Goal: Find specific page/section: Find specific page/section

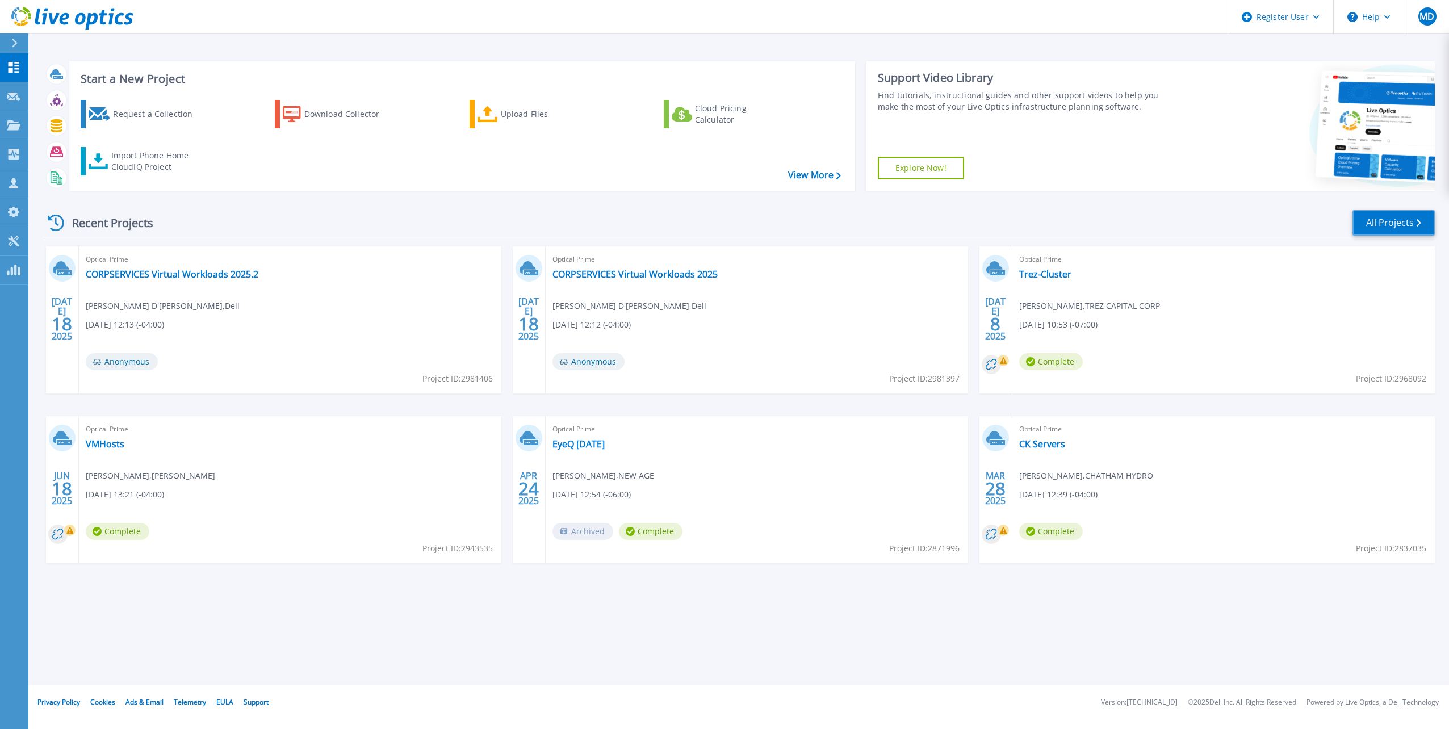
click at [1423, 221] on link "All Projects" at bounding box center [1394, 223] width 82 height 26
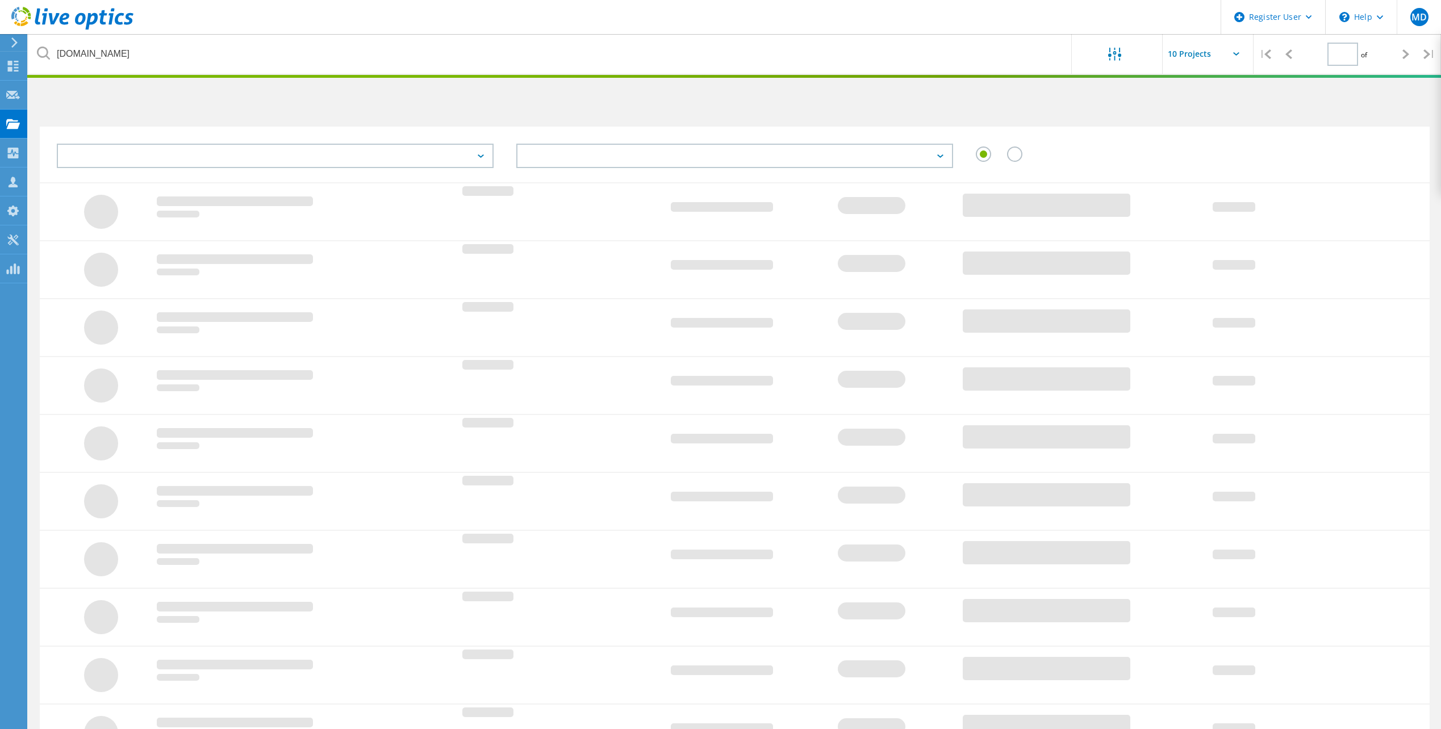
type input "1"
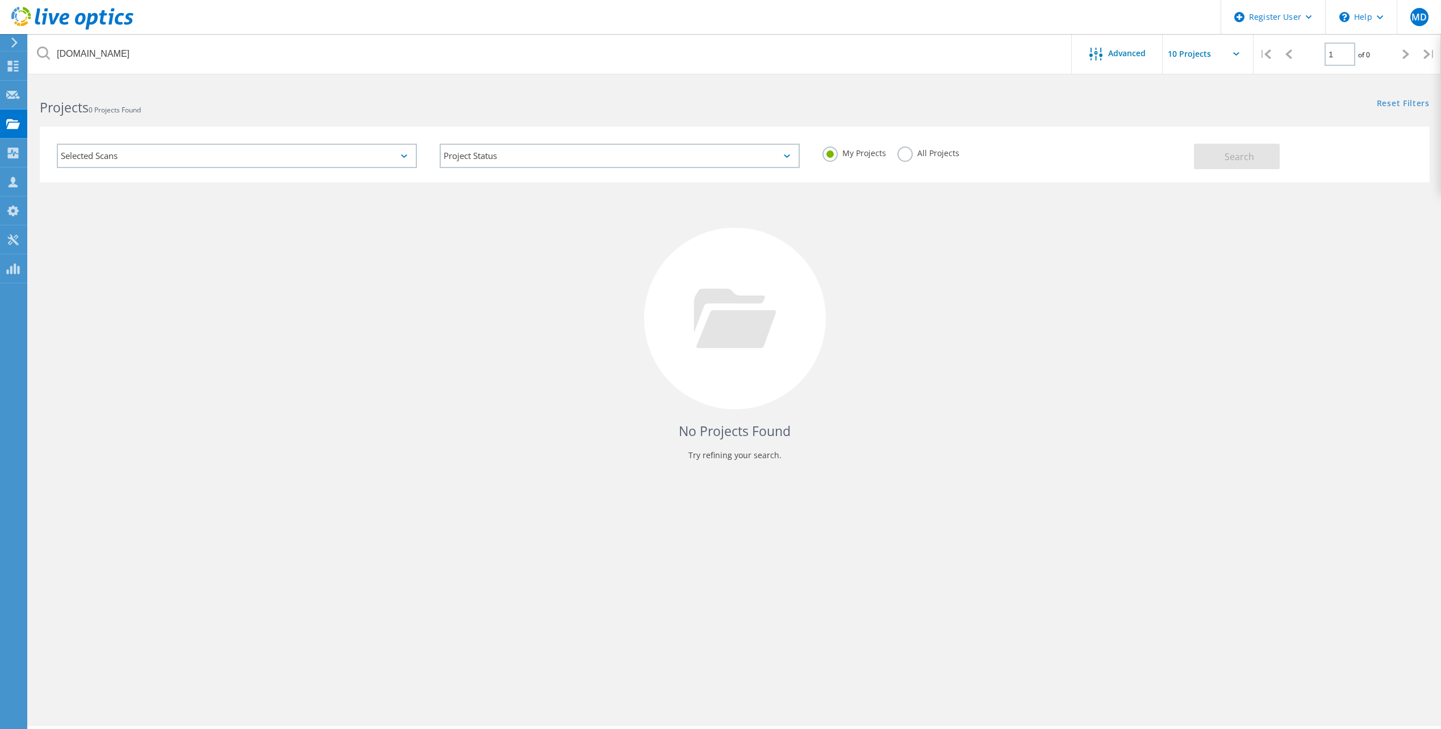
click at [932, 157] on label "All Projects" at bounding box center [928, 151] width 62 height 11
click at [0, 0] on input "All Projects" at bounding box center [0, 0] width 0 height 0
drag, startPoint x: 1175, startPoint y: 157, endPoint x: 931, endPoint y: 159, distance: 244.7
click at [933, 158] on div "My Projects All Projects" at bounding box center [1002, 153] width 383 height 42
drag, startPoint x: 931, startPoint y: 159, endPoint x: 863, endPoint y: 150, distance: 68.1
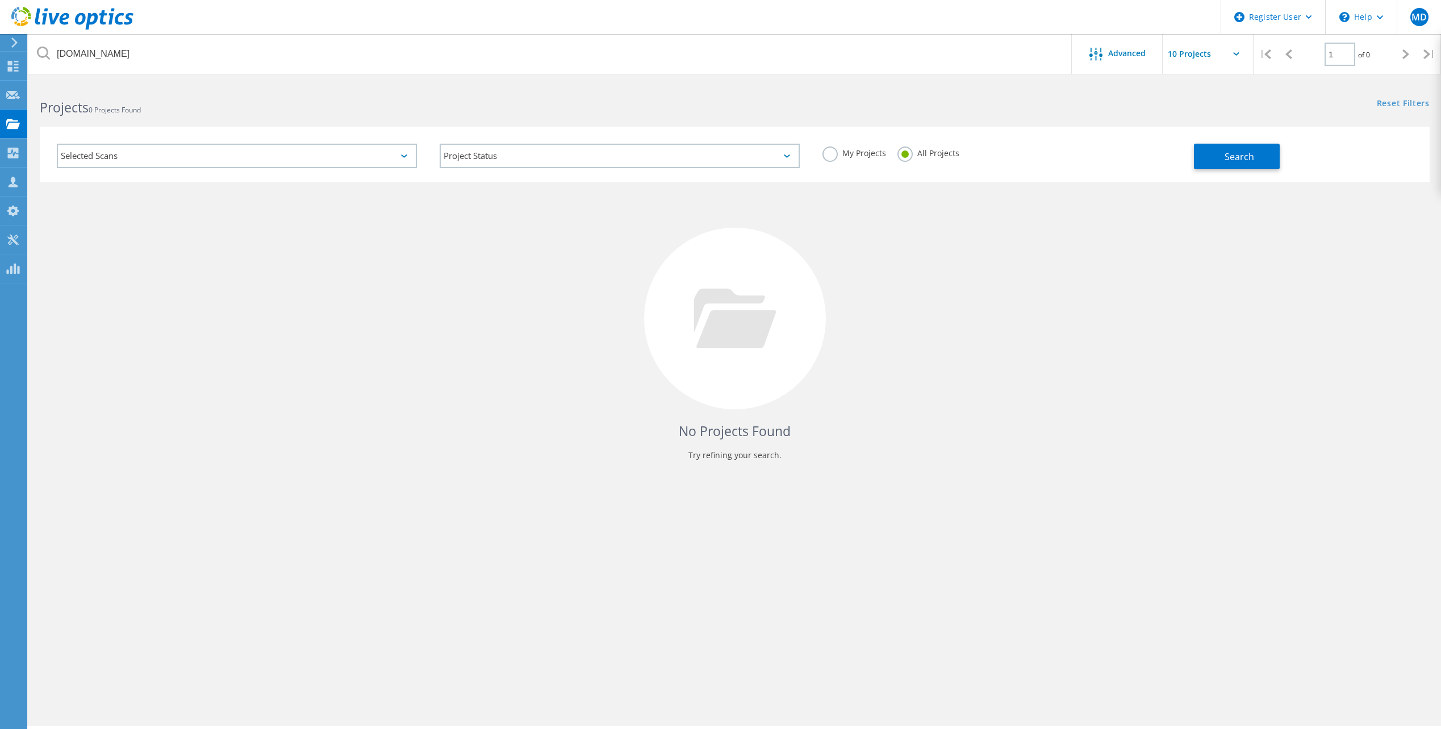
click at [863, 150] on label "My Projects" at bounding box center [854, 151] width 64 height 11
click at [0, 0] on input "My Projects" at bounding box center [0, 0] width 0 height 0
click at [805, 82] on div "Reset Filters Show Filters" at bounding box center [1087, 92] width 706 height 21
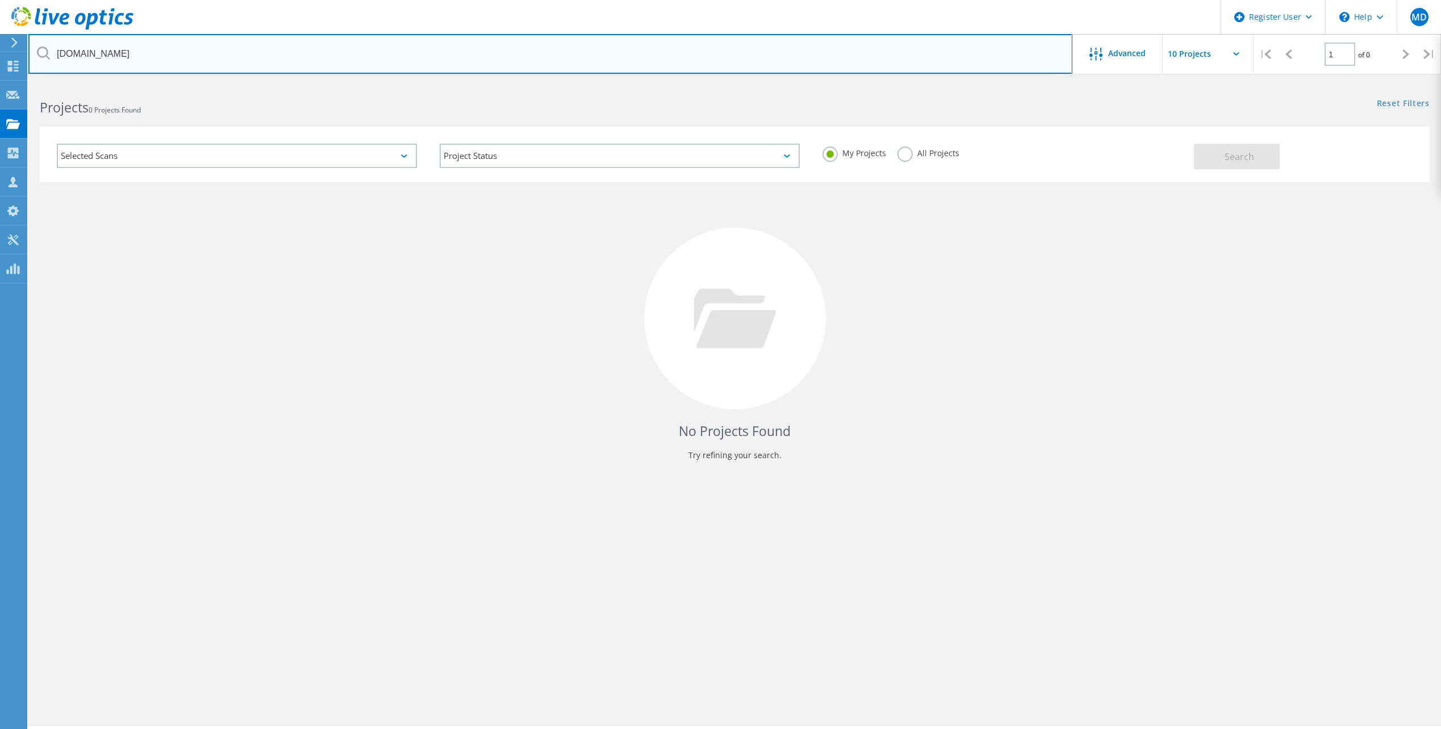
click at [799, 61] on input "[DOMAIN_NAME]" at bounding box center [550, 54] width 1044 height 40
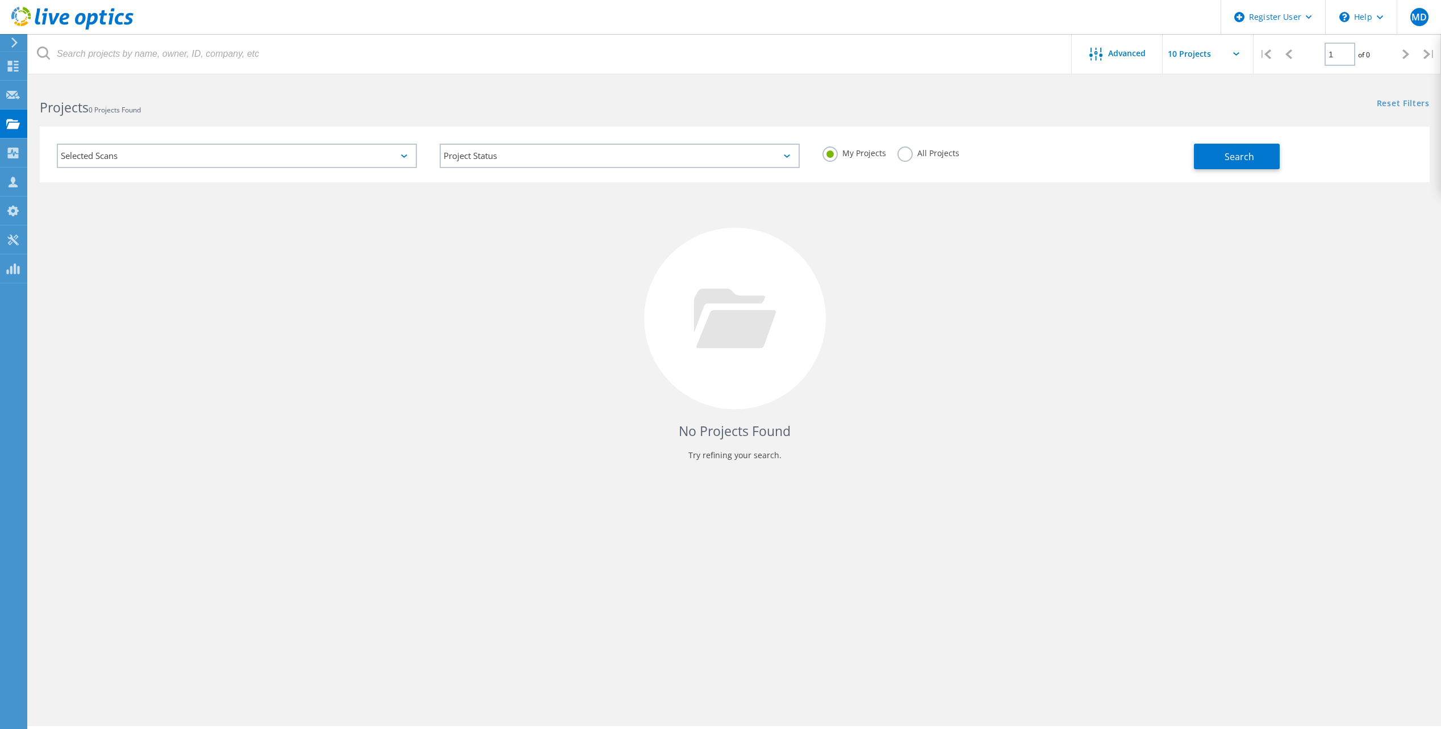
drag, startPoint x: 1137, startPoint y: 283, endPoint x: 1283, endPoint y: 157, distance: 193.2
click at [1138, 282] on div "No Projects Found Try refining your search." at bounding box center [734, 329] width 1389 height 294
click at [1250, 135] on div "Search" at bounding box center [1308, 150] width 229 height 37
drag, startPoint x: 1250, startPoint y: 135, endPoint x: 1250, endPoint y: 151, distance: 16.5
click at [1250, 151] on span "Search" at bounding box center [1239, 156] width 30 height 12
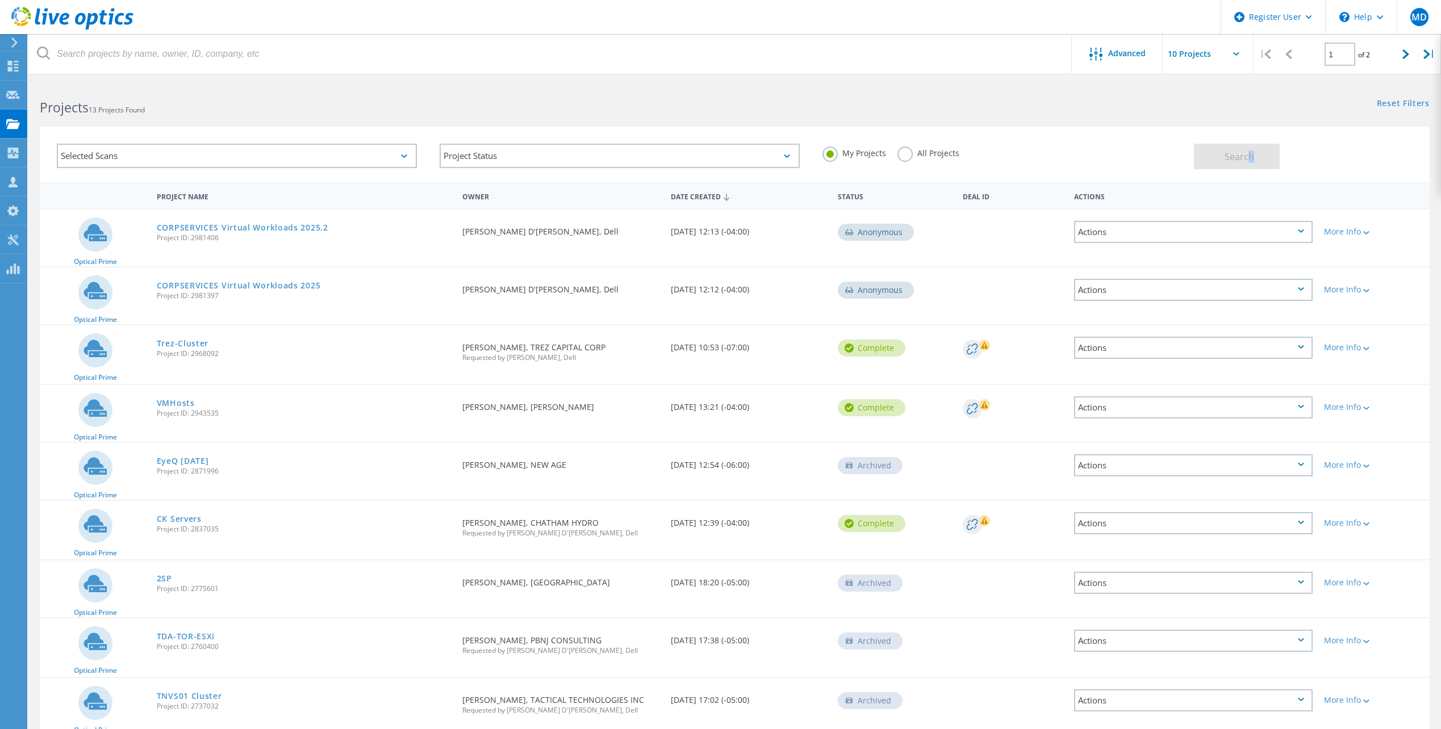
click at [234, 27] on header "Register User \n Help Explore Helpful Articles Contact Support MD Dell User [PE…" at bounding box center [720, 17] width 1441 height 34
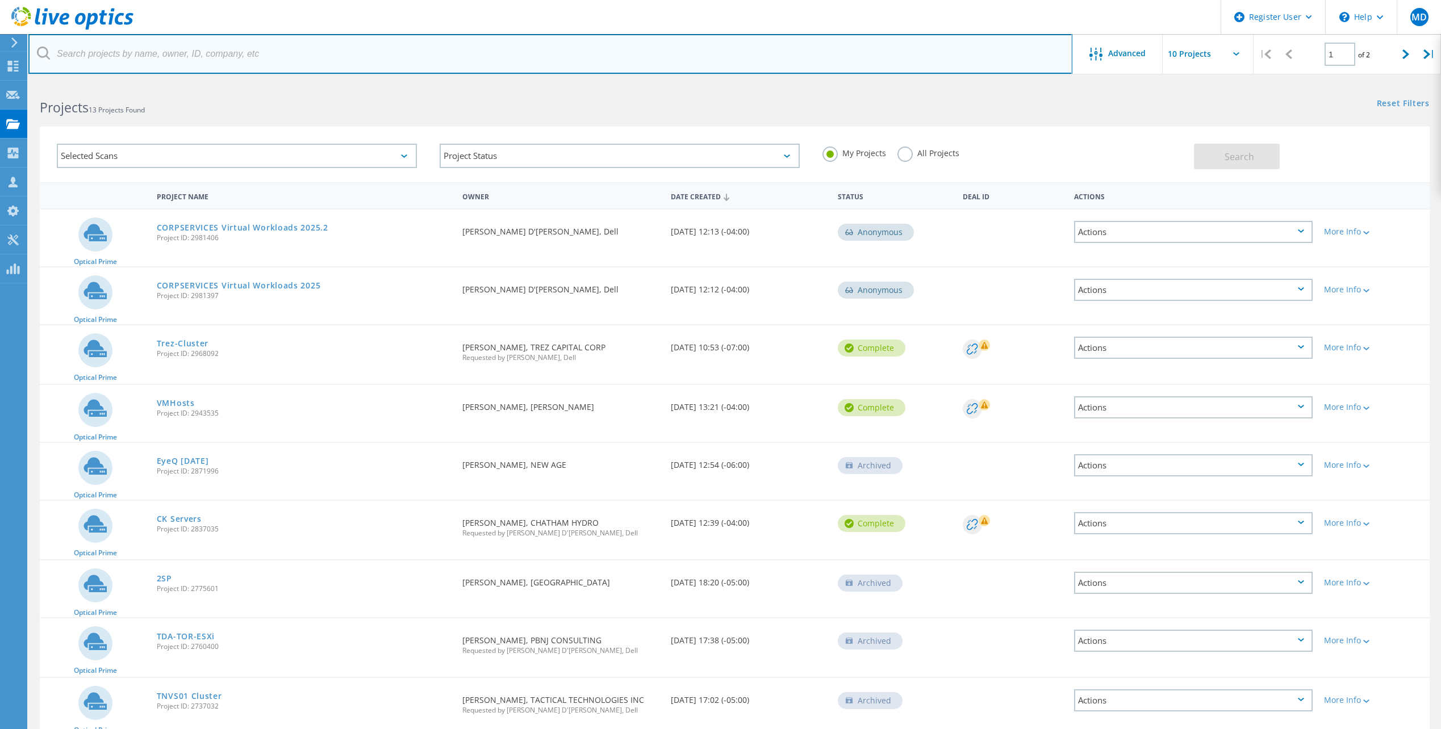
click at [244, 42] on input "text" at bounding box center [550, 54] width 1044 height 40
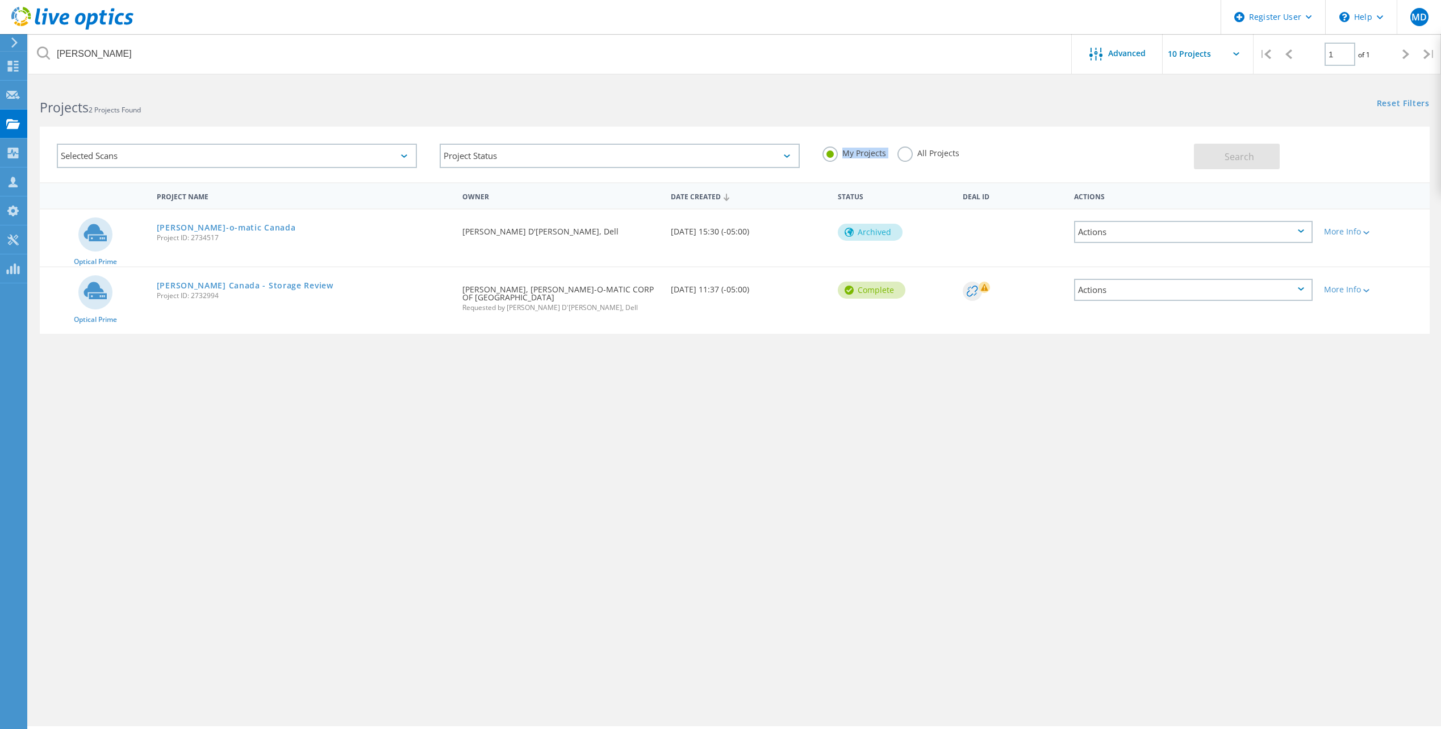
click at [923, 137] on div "Selected Scans Project Status In Progress Complete Published Anonymous Archived…" at bounding box center [734, 155] width 1389 height 56
drag, startPoint x: 923, startPoint y: 137, endPoint x: 921, endPoint y: 146, distance: 9.4
click at [921, 146] on label "All Projects" at bounding box center [928, 151] width 62 height 11
click at [0, 0] on input "All Projects" at bounding box center [0, 0] width 0 height 0
click at [916, 155] on label "All Projects" at bounding box center [928, 151] width 62 height 11
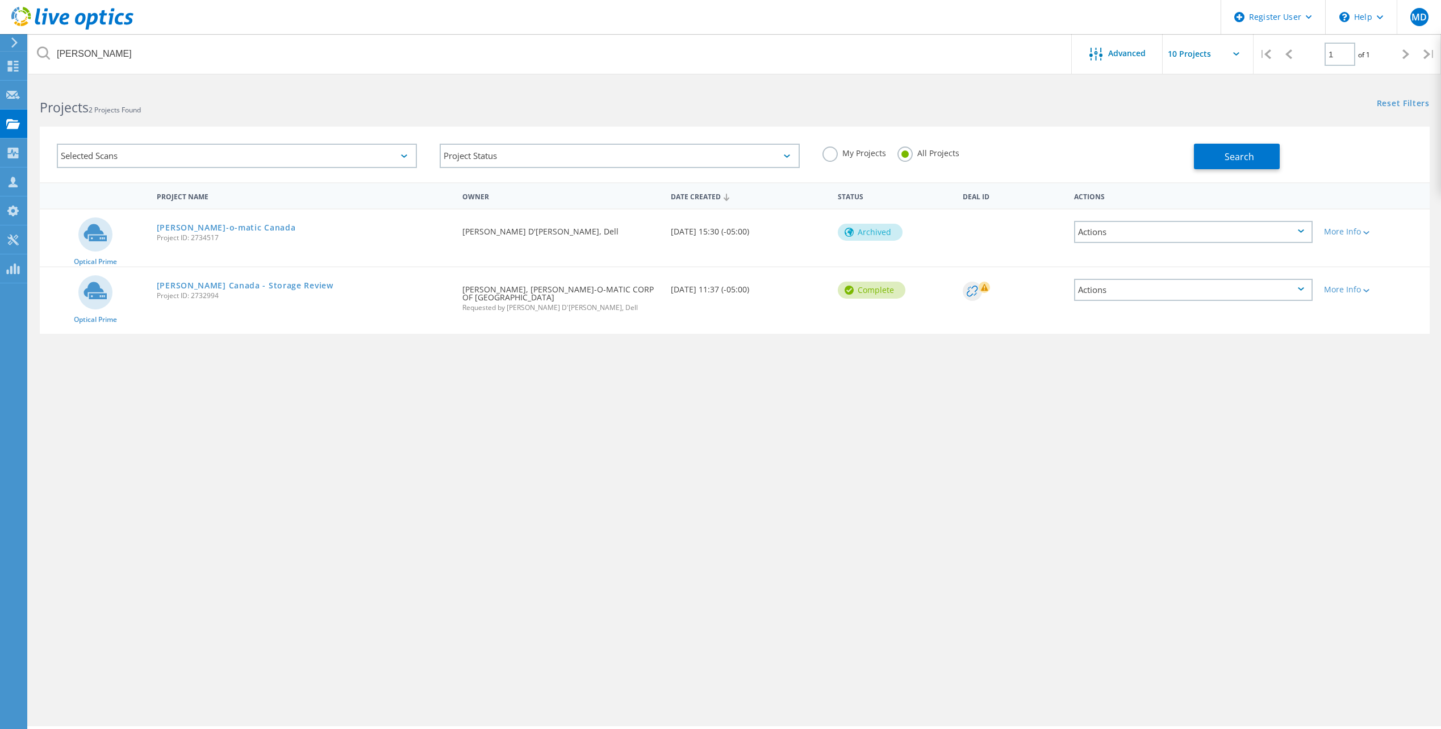
click at [0, 0] on input "All Projects" at bounding box center [0, 0] width 0 height 0
click at [906, 78] on html "Register User \n Help Explore Helpful Articles Contact Support MD Dell User [PE…" at bounding box center [720, 380] width 1441 height 760
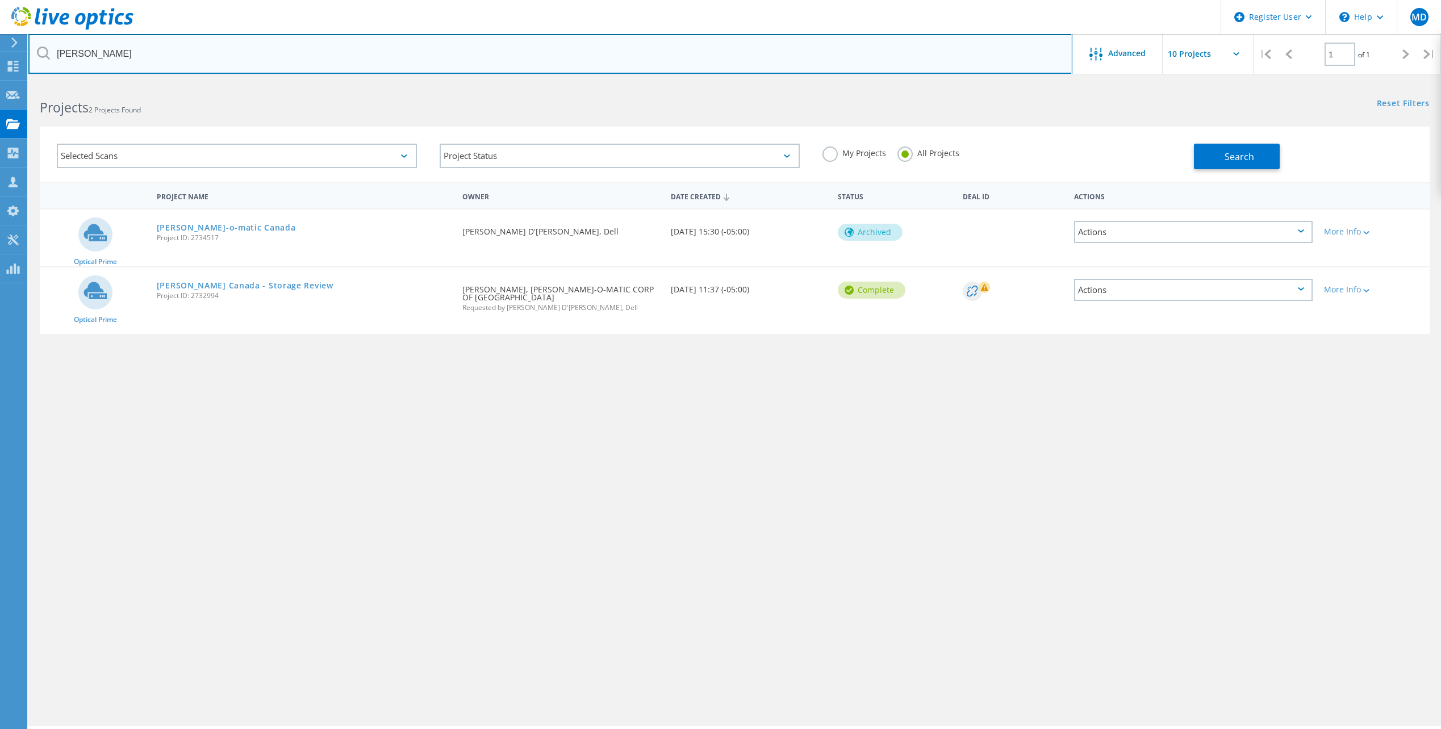
click at [905, 69] on input "[PERSON_NAME]" at bounding box center [550, 54] width 1044 height 40
type input "[PERSON_NAME]"
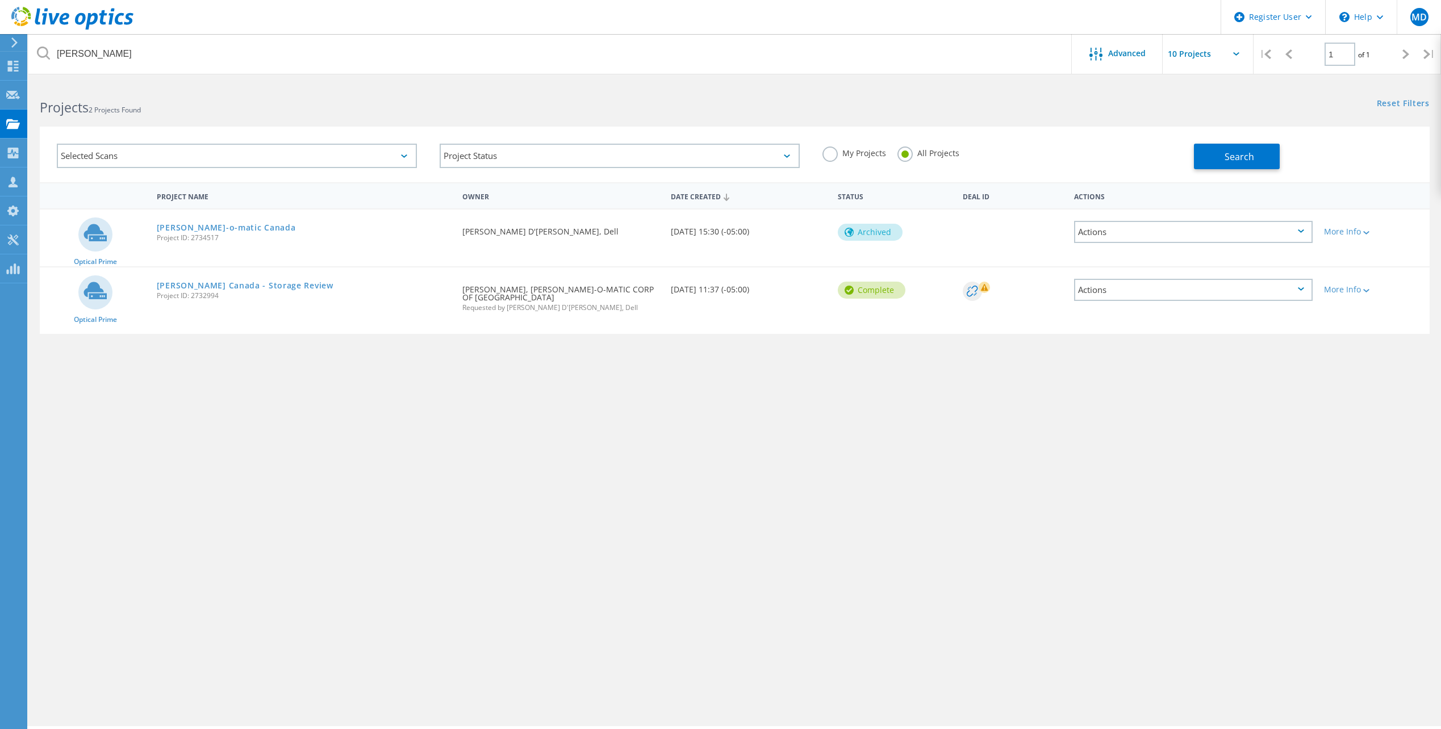
click at [1275, 133] on div "Search" at bounding box center [1308, 150] width 229 height 37
click at [1255, 162] on button "Search" at bounding box center [1237, 157] width 86 height 26
